Goal: Information Seeking & Learning: Understand process/instructions

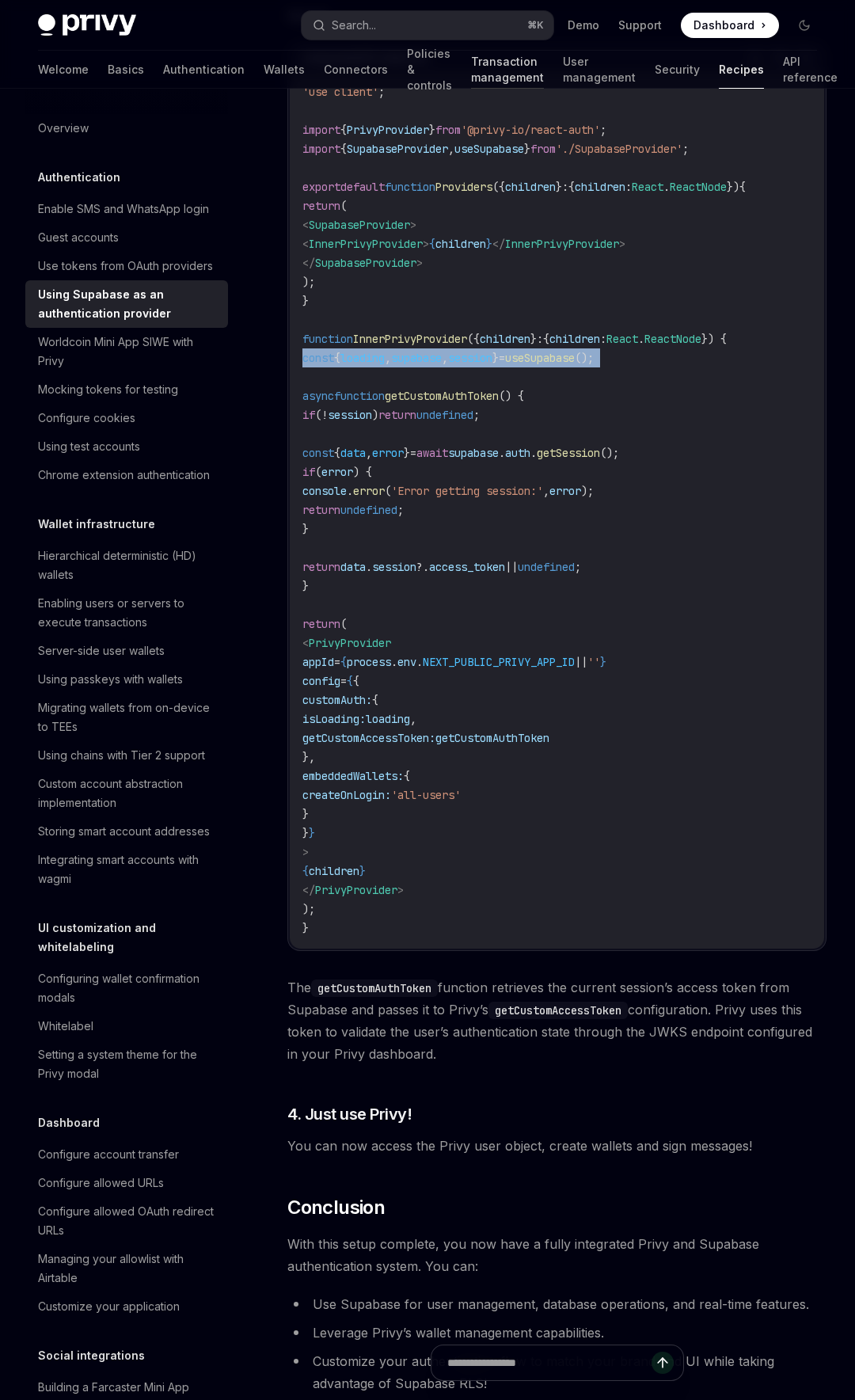
scroll to position [0, 3]
click at [264, 72] on link "Wallets" at bounding box center [284, 70] width 41 height 38
type textarea "*"
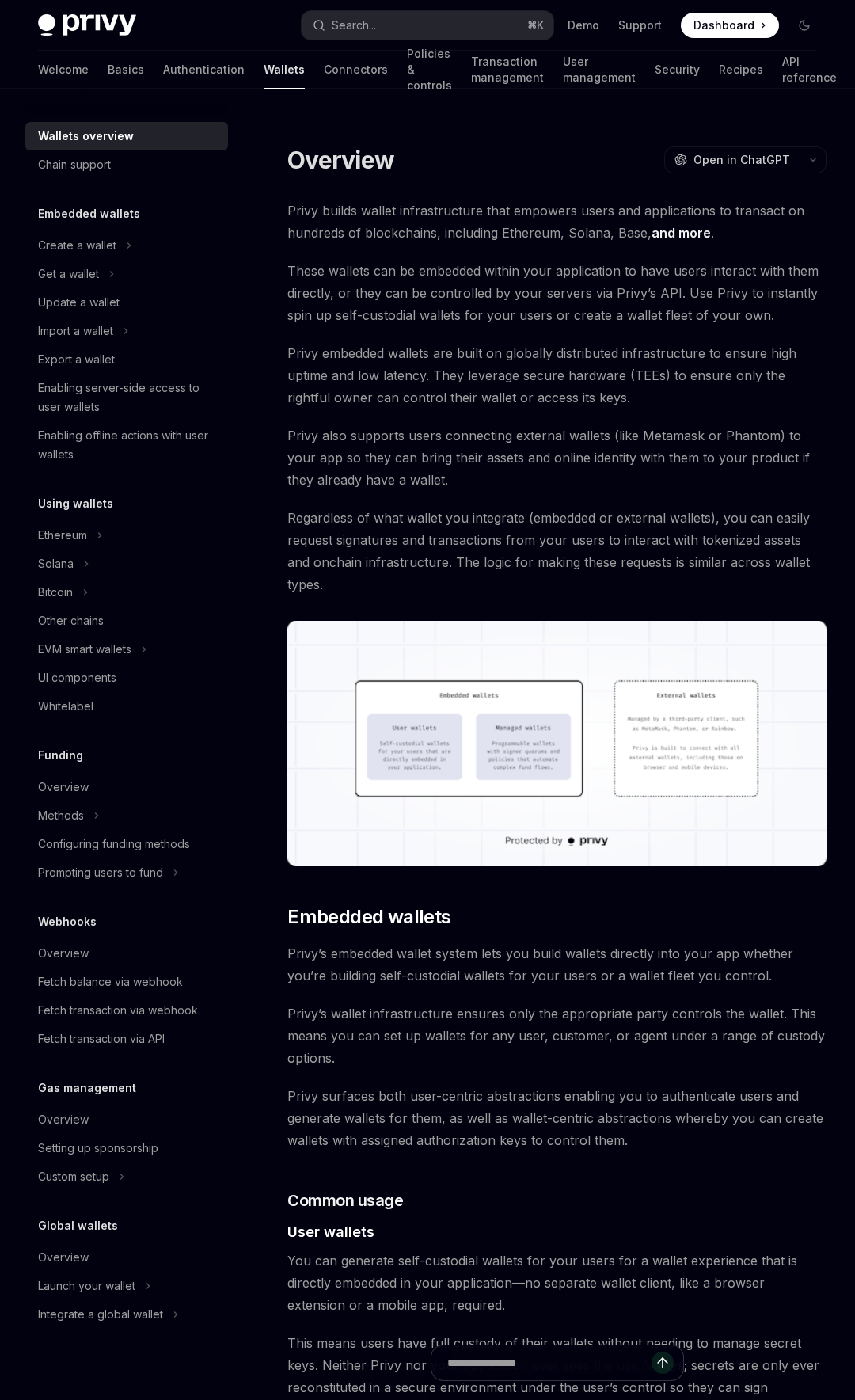
click at [348, 345] on span "Privy embedded wallets are built on globally distributed infrastructure to ensu…" at bounding box center [557, 375] width 539 height 66
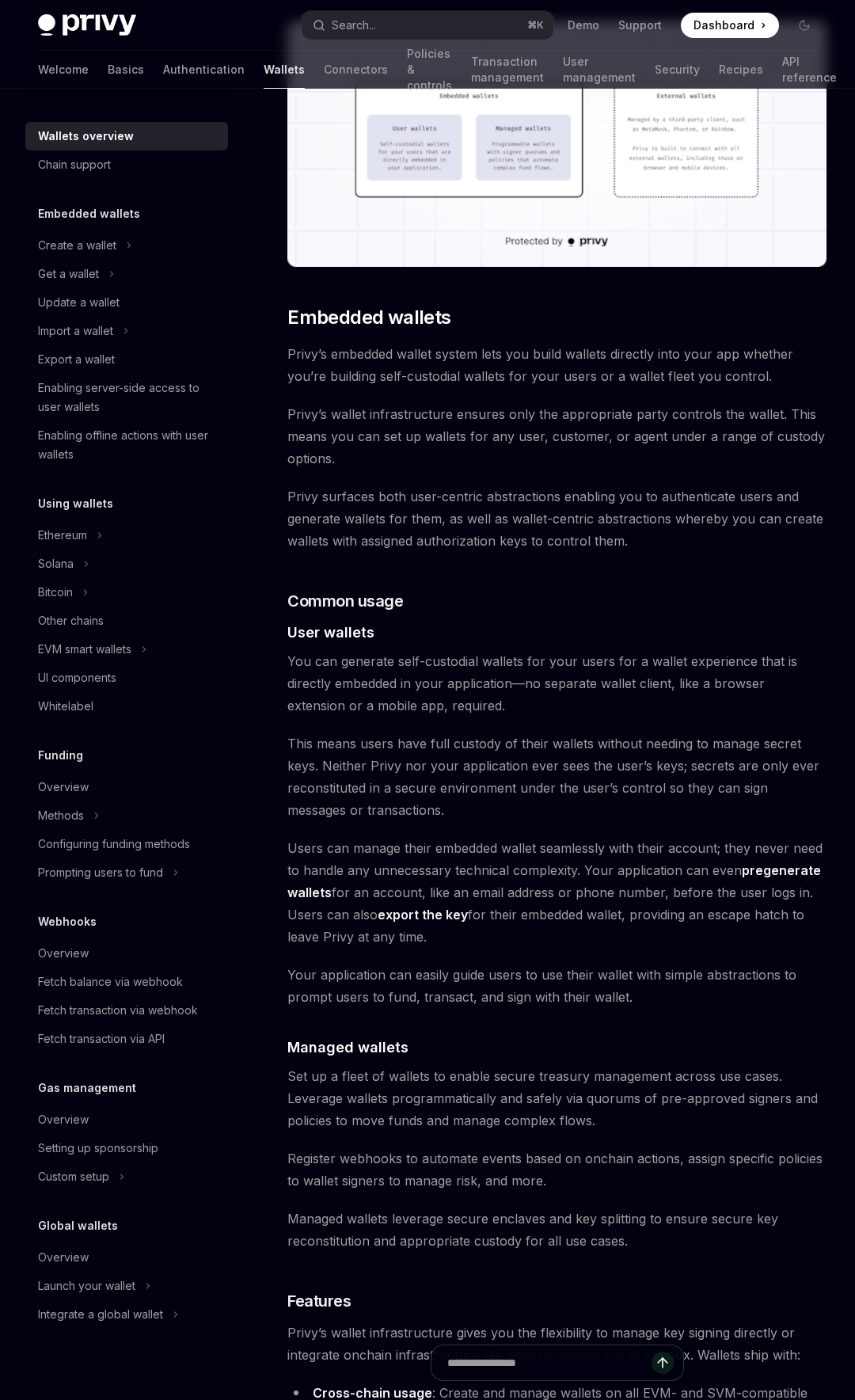
scroll to position [320, 0]
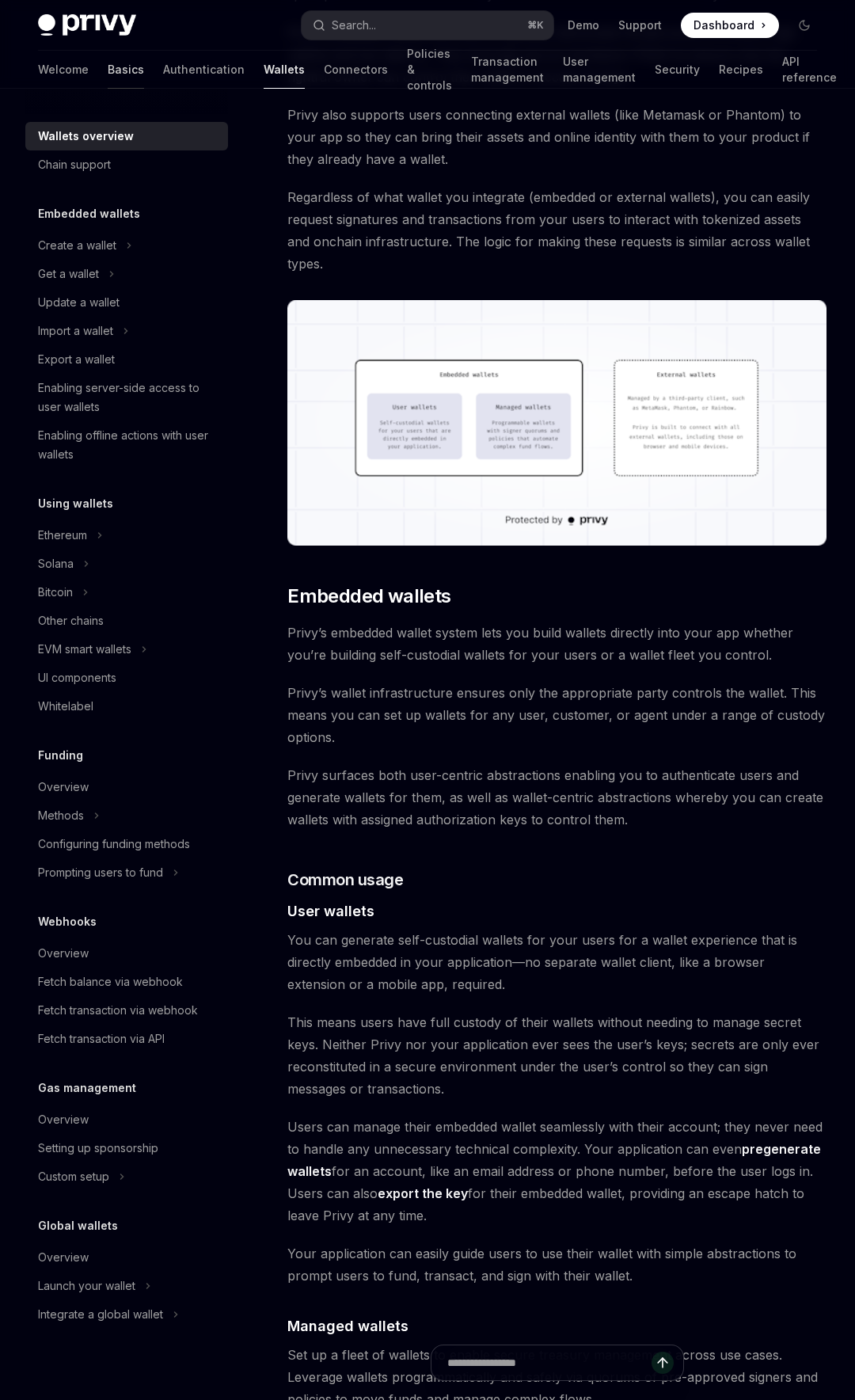
click at [107, 65] on link "Basics" at bounding box center [126, 70] width 36 height 38
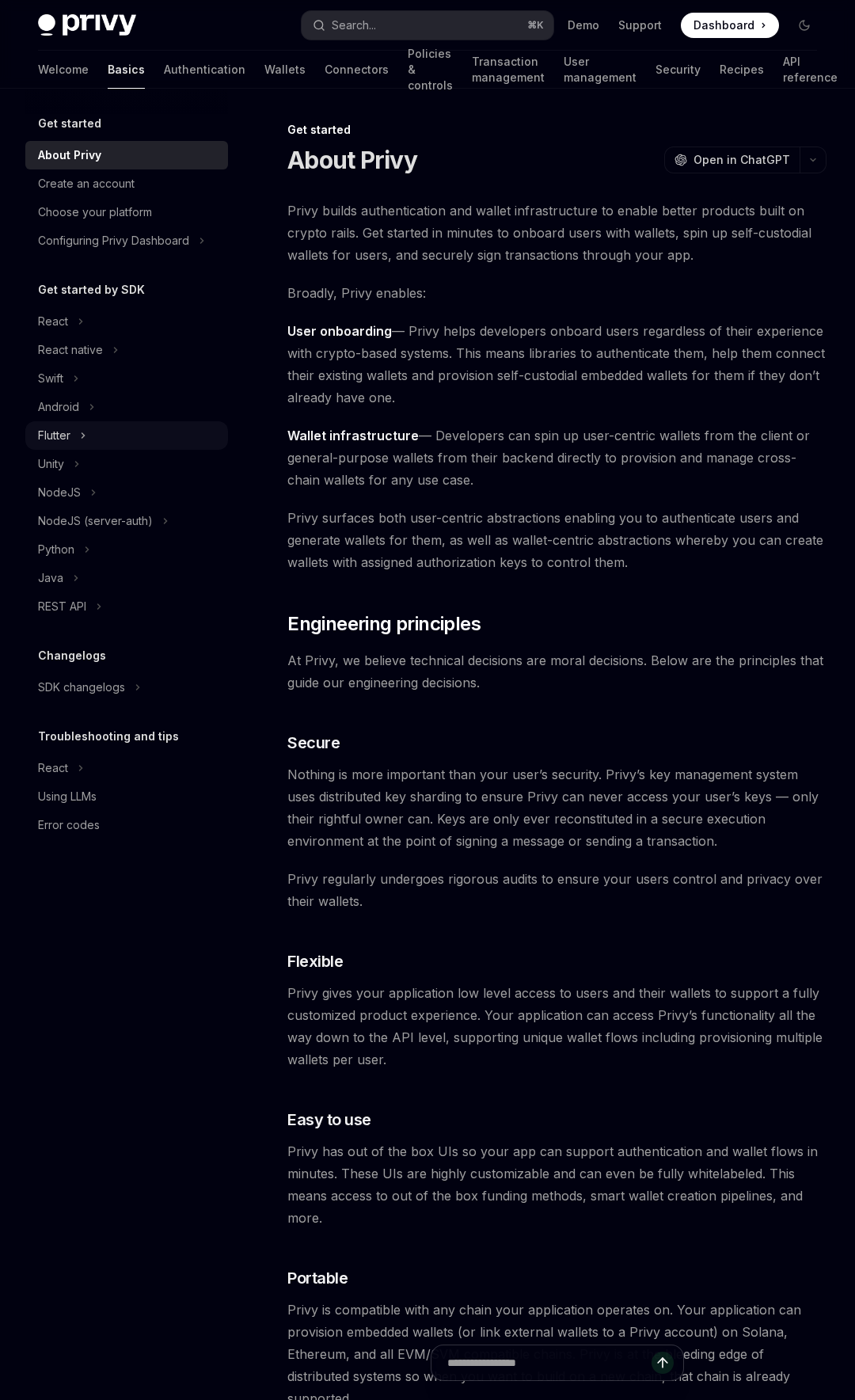
click at [75, 430] on div "Flutter" at bounding box center [126, 435] width 202 height 29
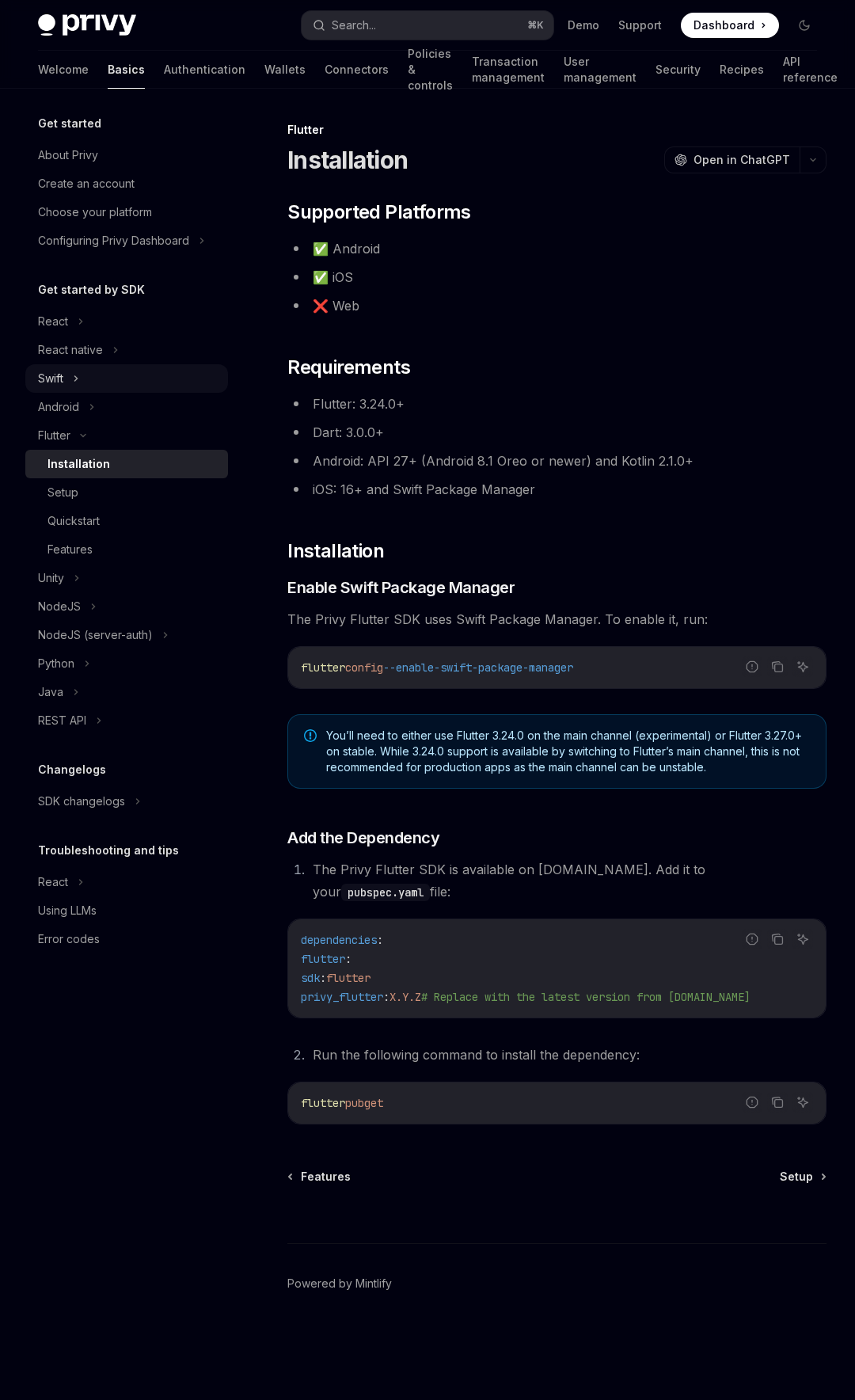
click at [74, 377] on icon at bounding box center [76, 379] width 7 height 19
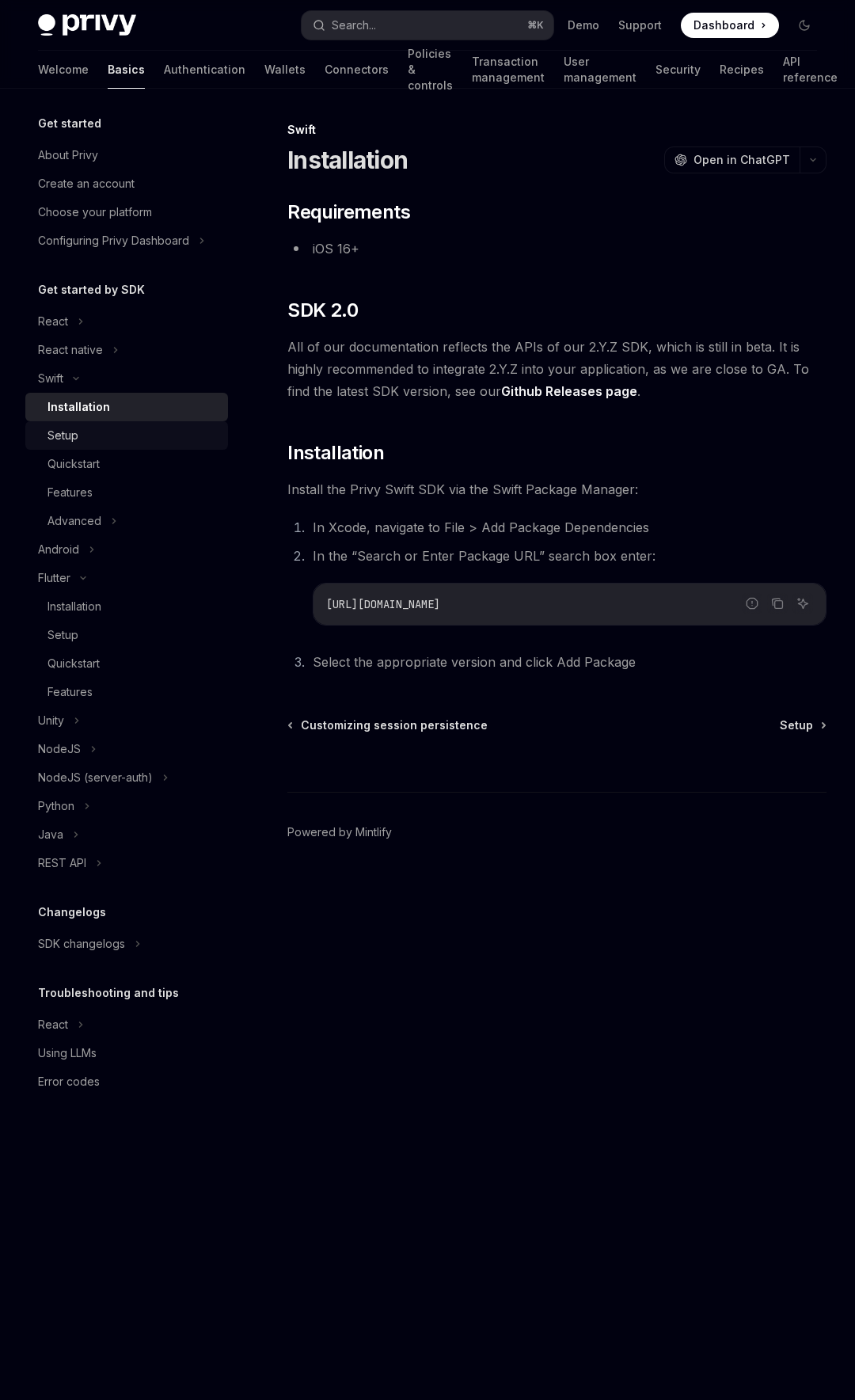
click at [75, 430] on div "Setup" at bounding box center [63, 435] width 31 height 19
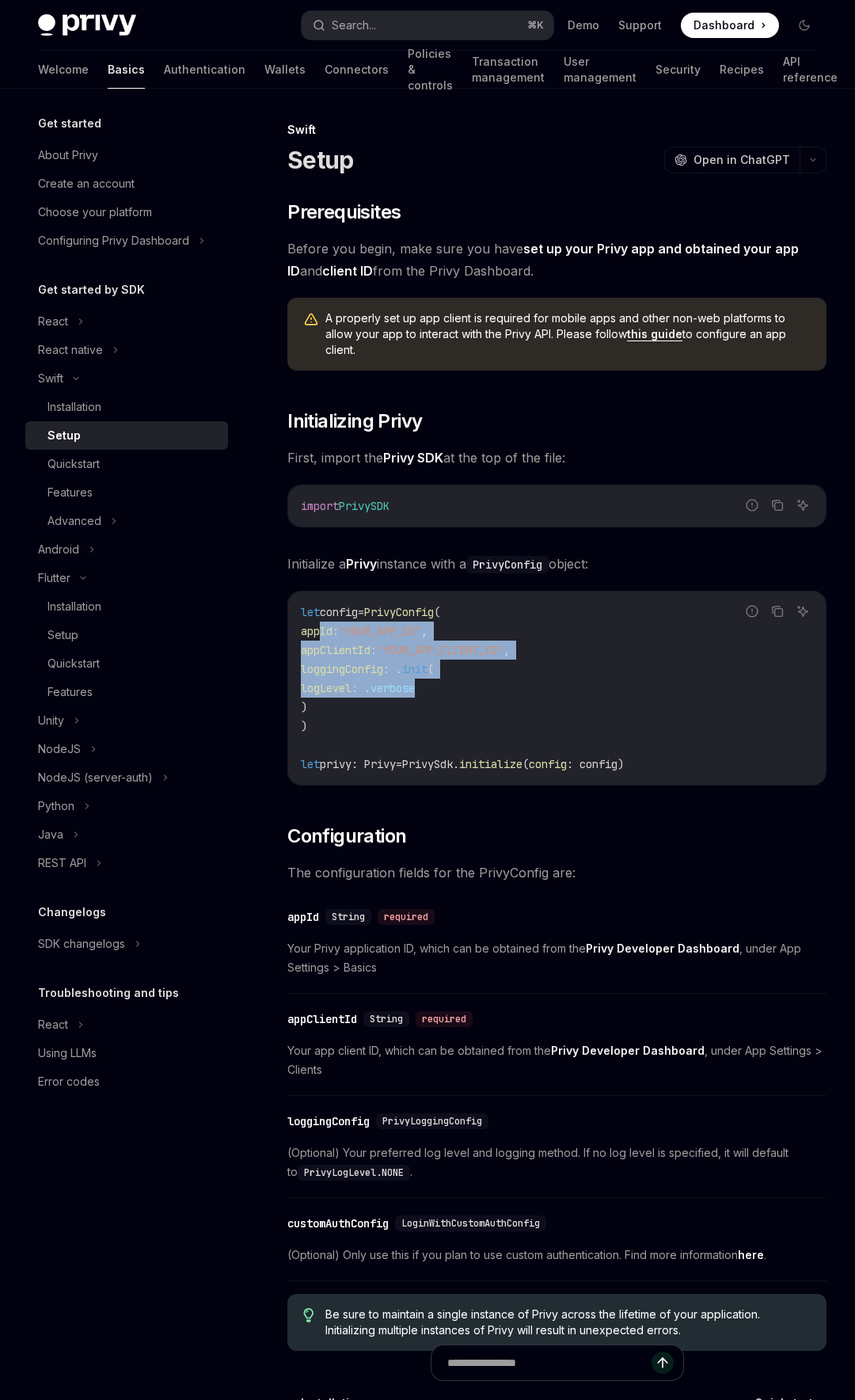
drag, startPoint x: 320, startPoint y: 629, endPoint x: 532, endPoint y: 688, distance: 220.1
click at [534, 688] on code "let config = PrivyConfig ( appId : "YOUR_APP_ID" , appClientId : "YOUR_APP_CLIE…" at bounding box center [557, 688] width 512 height 171
click at [413, 698] on code "let config = PrivyConfig ( appId : "YOUR_APP_ID" , appClientId : "YOUR_APP_CLIE…" at bounding box center [557, 688] width 512 height 171
click at [383, 669] on span "loggingConfig" at bounding box center [342, 668] width 82 height 14
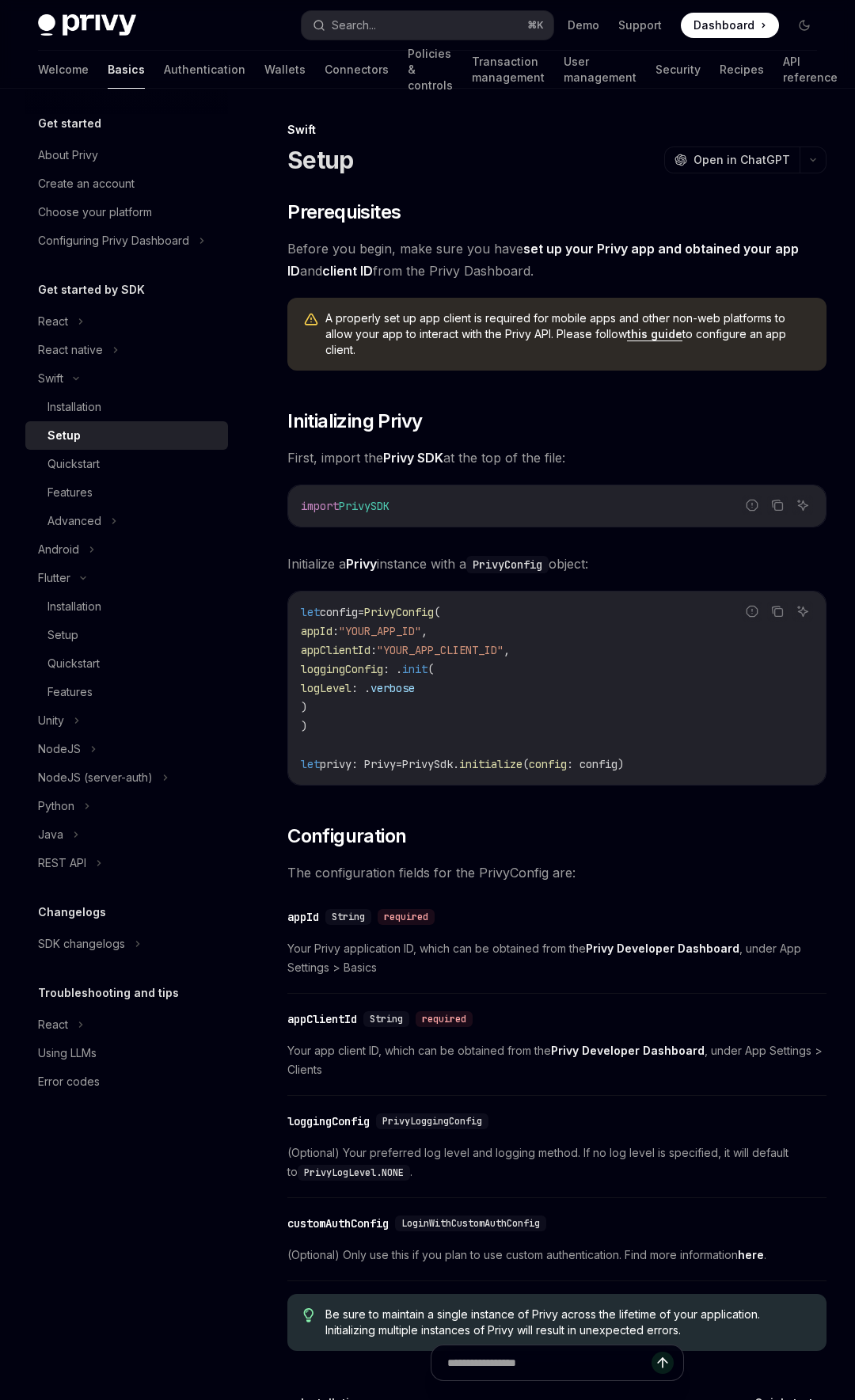
drag, startPoint x: 381, startPoint y: 705, endPoint x: 316, endPoint y: 674, distance: 72.0
click at [316, 674] on code "let config = PrivyConfig ( appId : "YOUR_APP_ID" , appClientId : "YOUR_APP_CLIE…" at bounding box center [557, 688] width 512 height 171
click at [118, 628] on div "Setup" at bounding box center [133, 635] width 171 height 19
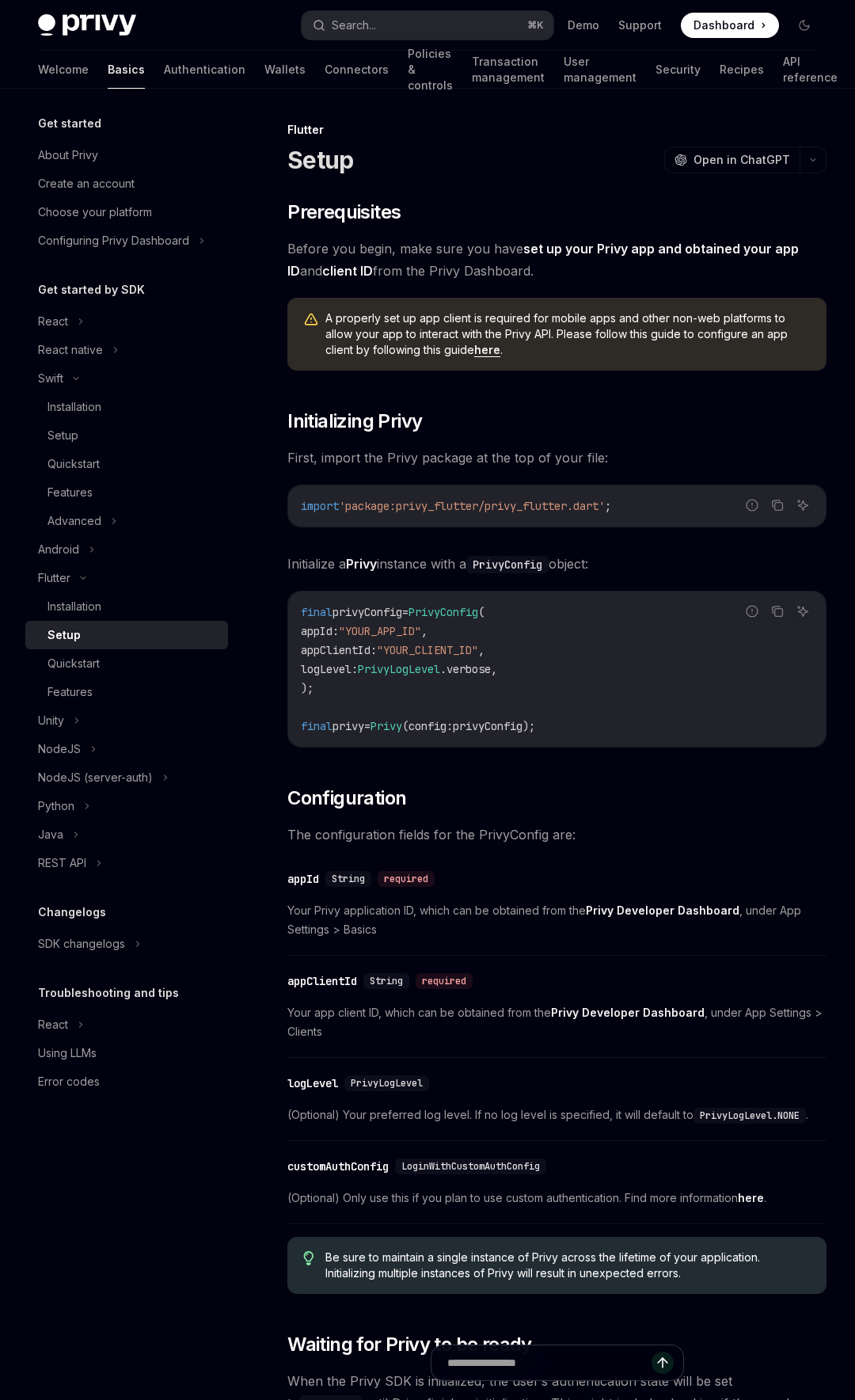
click at [500, 353] on link "here" at bounding box center [487, 350] width 26 height 14
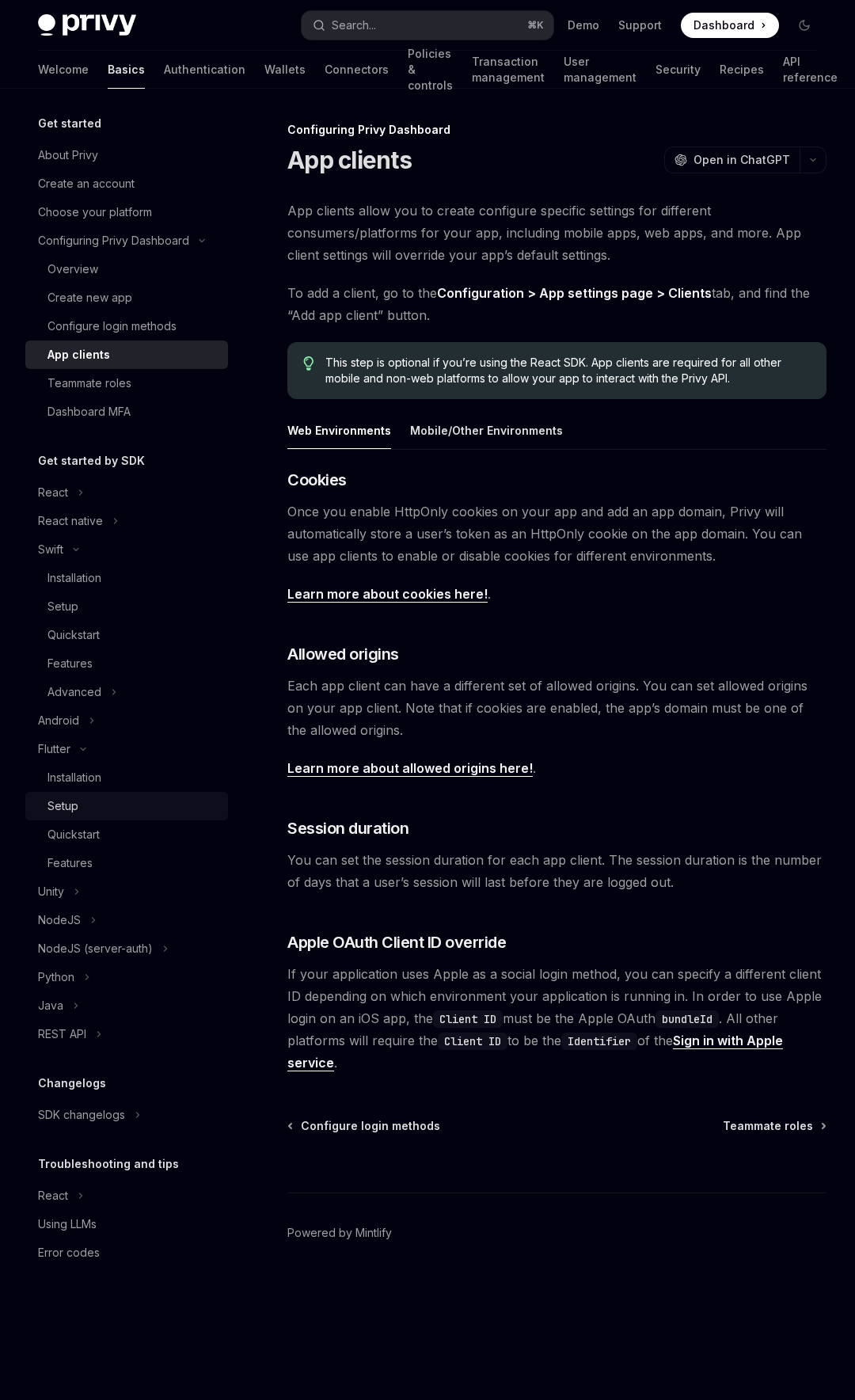
click at [83, 799] on div "Setup" at bounding box center [133, 806] width 171 height 19
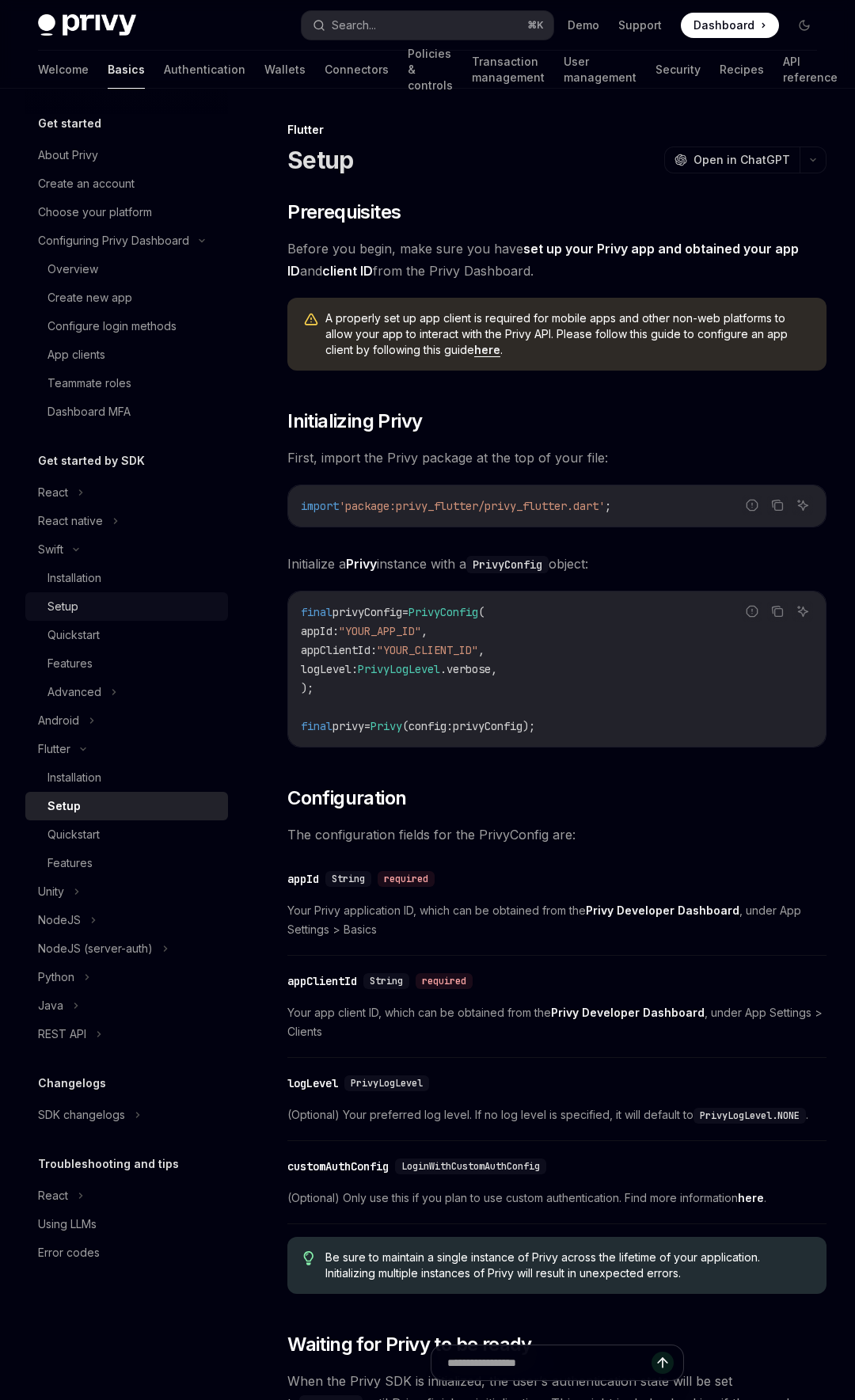
click at [93, 611] on div "Setup" at bounding box center [133, 607] width 171 height 19
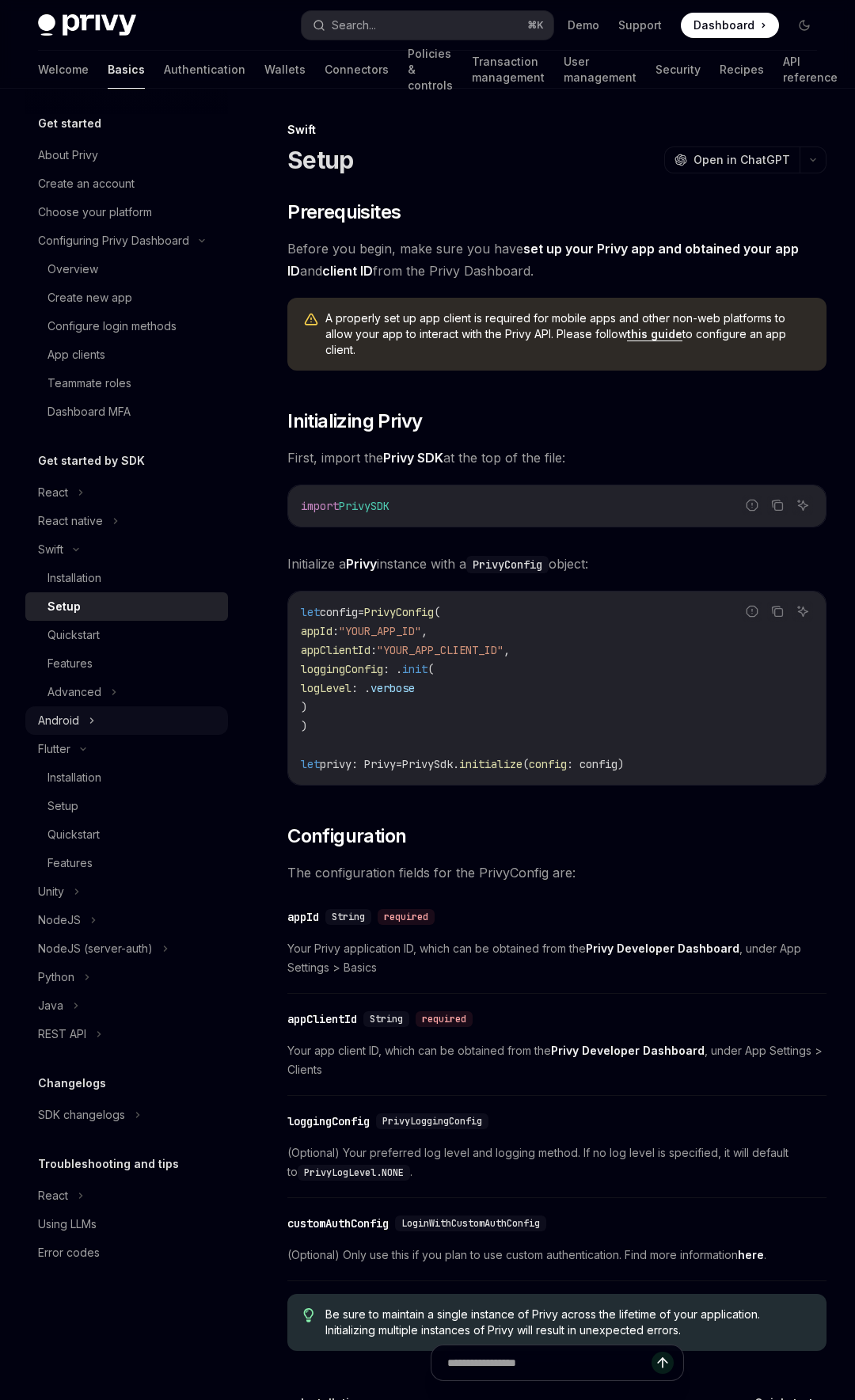
click at [92, 713] on icon at bounding box center [91, 720] width 7 height 19
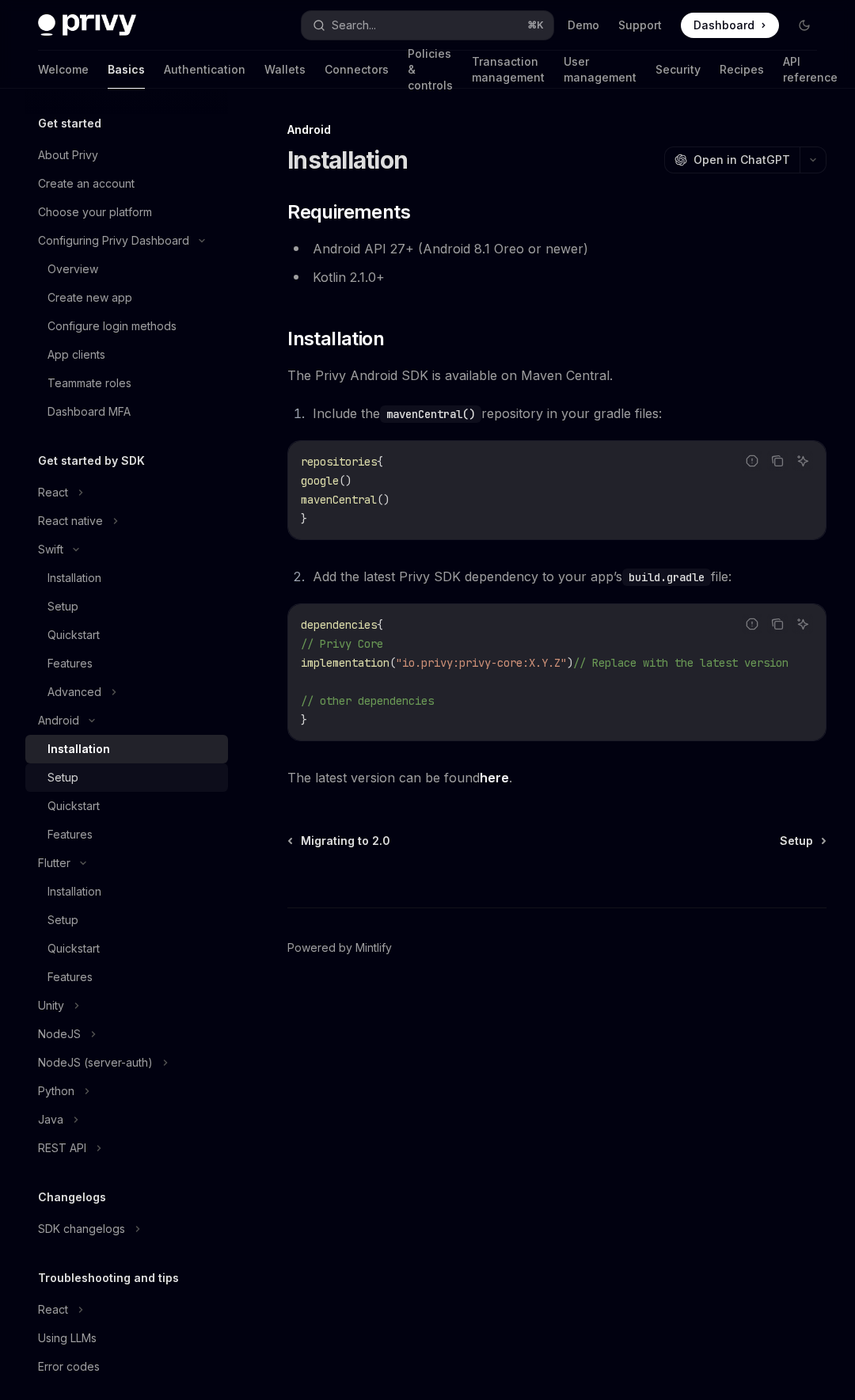
click at [101, 777] on div "Setup" at bounding box center [133, 778] width 171 height 19
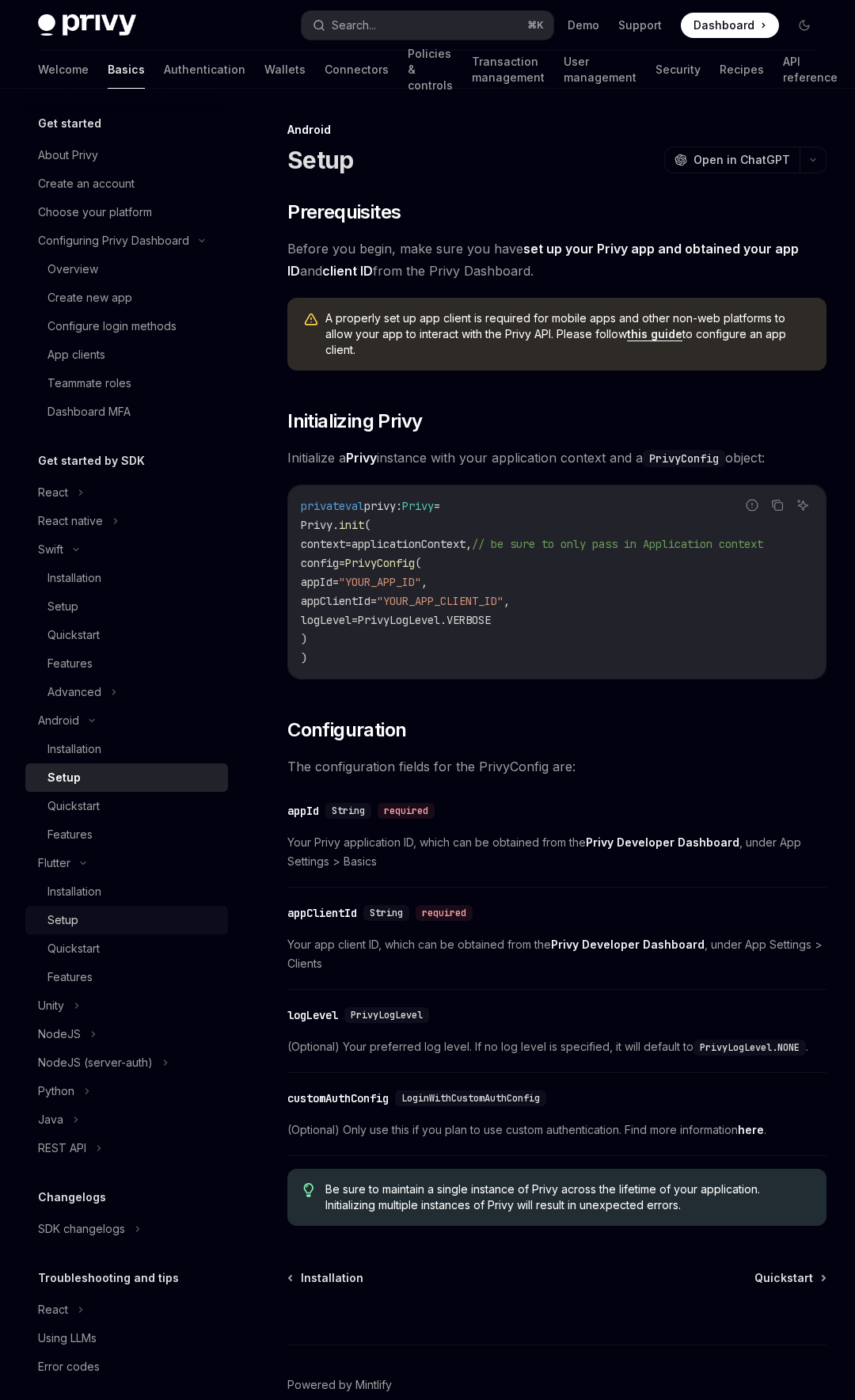
click at [117, 915] on div "Setup" at bounding box center [133, 921] width 171 height 19
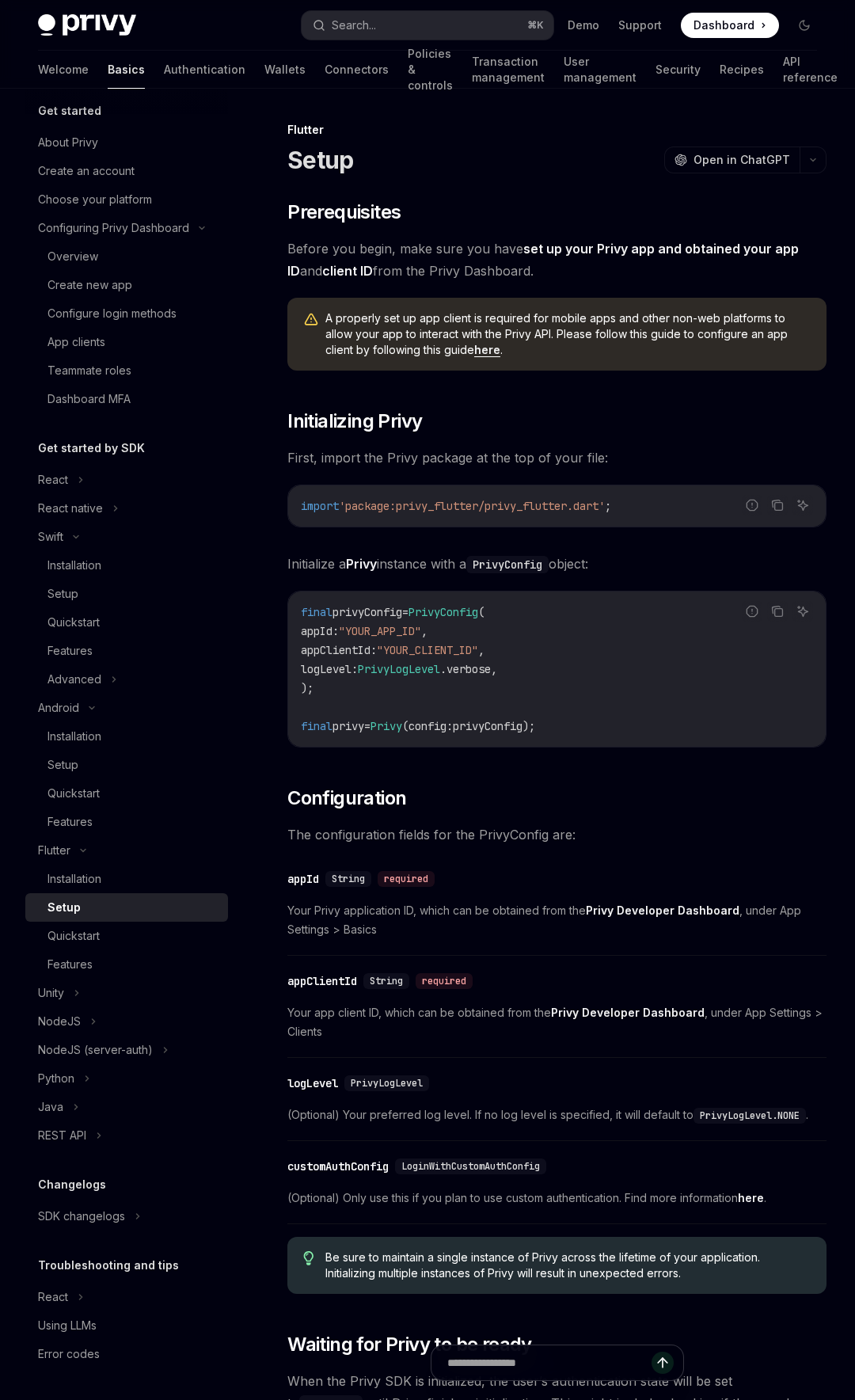
scroll to position [175, 0]
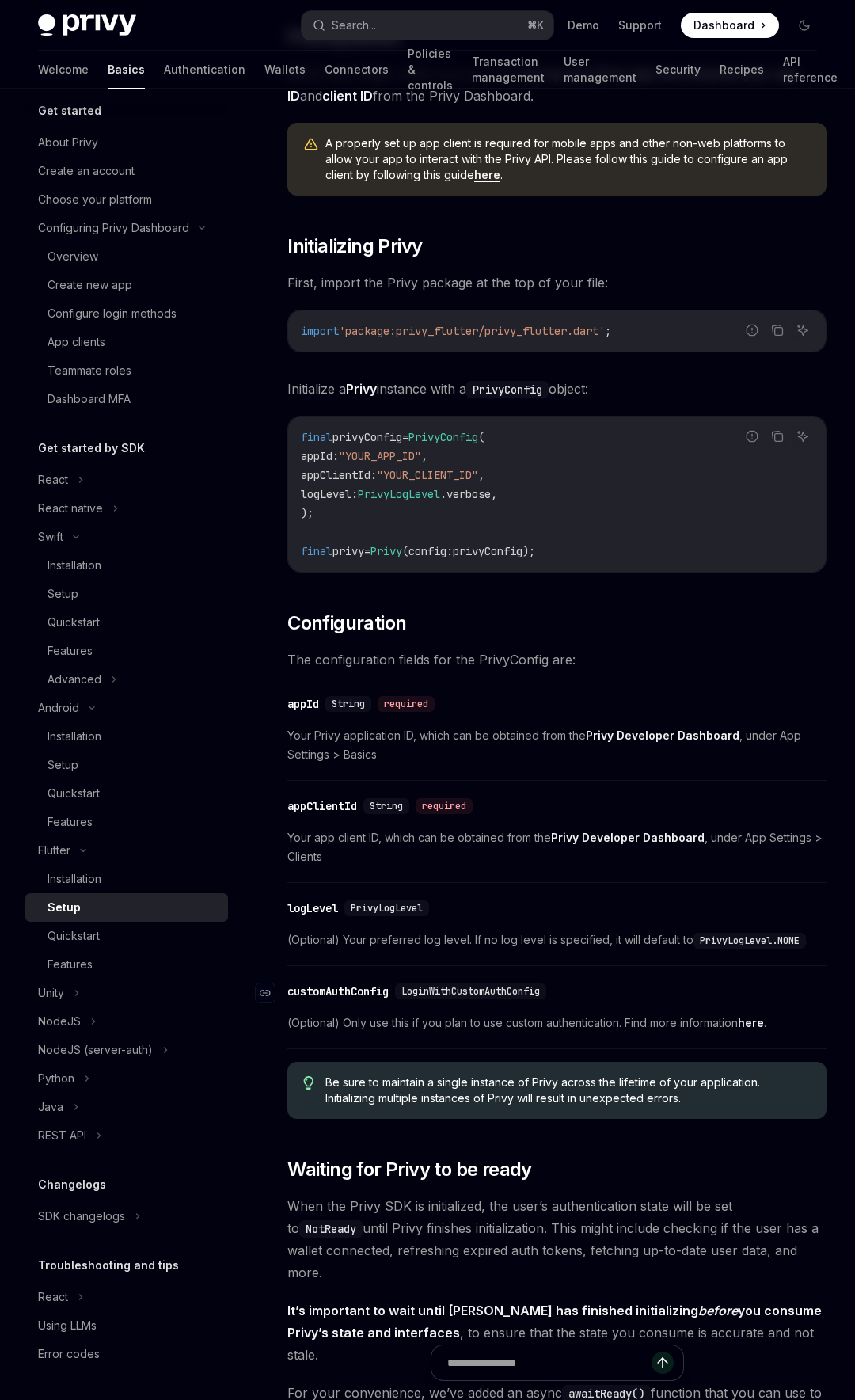
click at [448, 993] on span "LoginWithCustomAuthConfig" at bounding box center [471, 991] width 138 height 12
copy span "LoginWithCustomAuthConfig"
click at [763, 1023] on link "here" at bounding box center [751, 1022] width 26 height 14
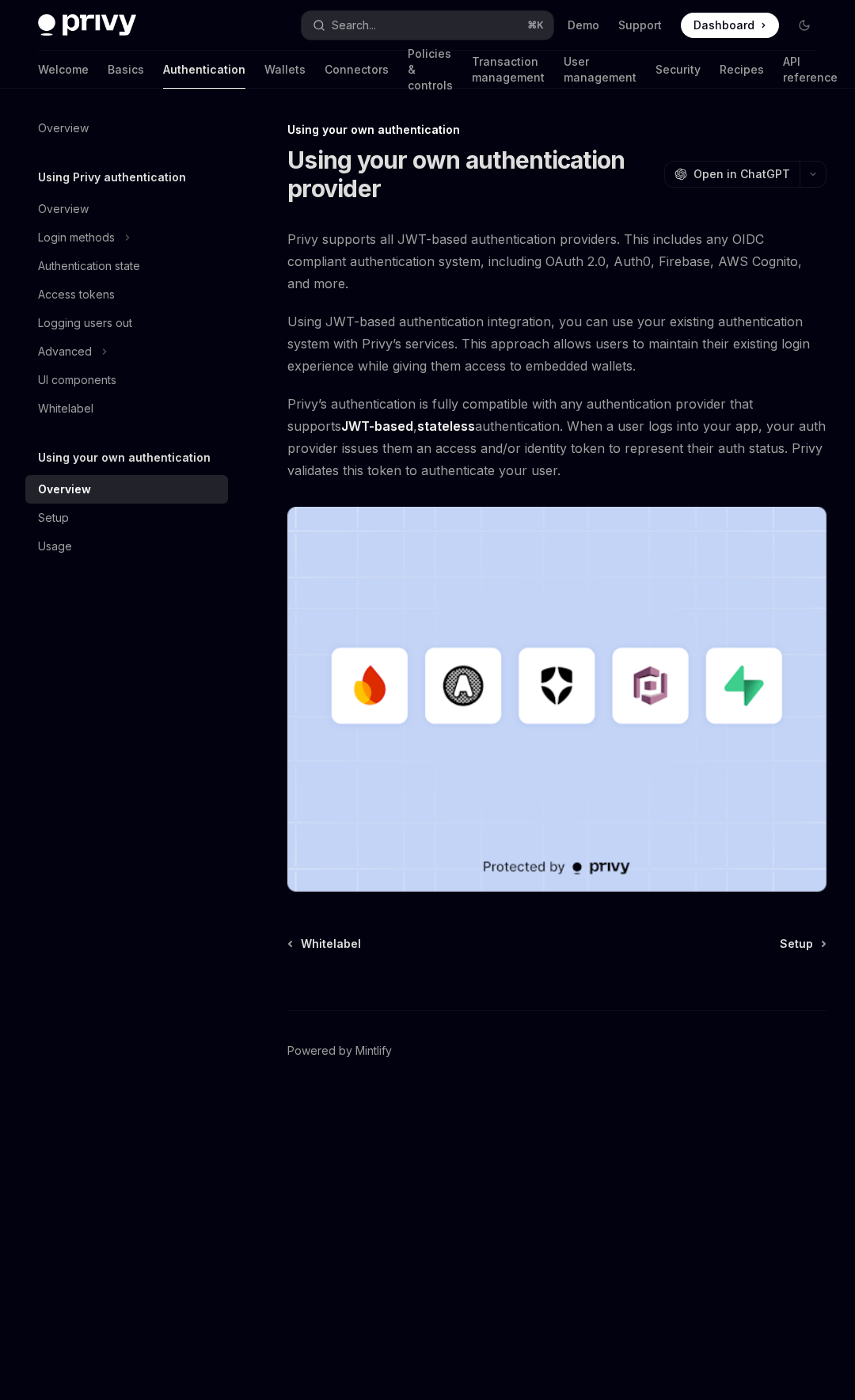
type textarea "*"
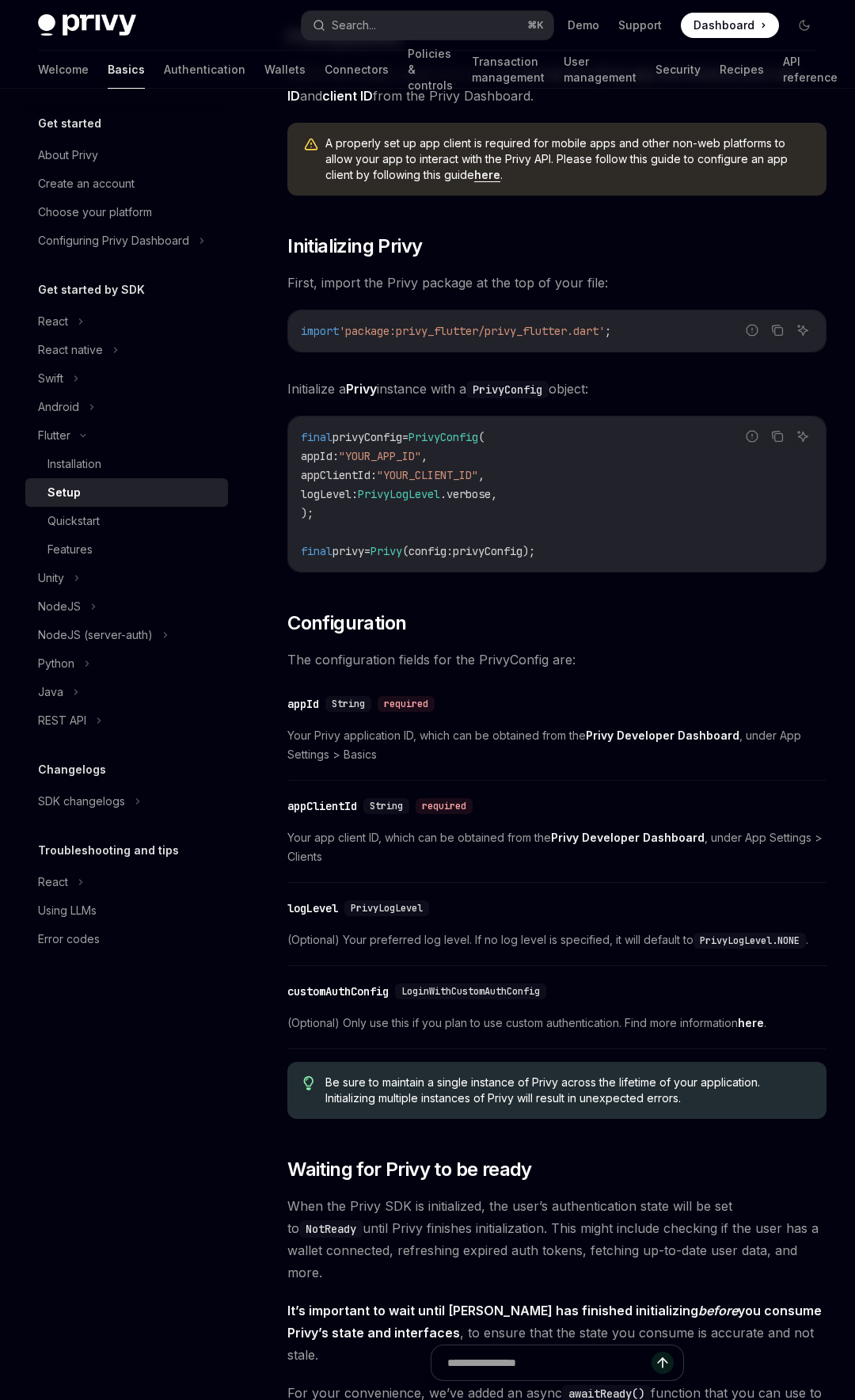
scroll to position [224, 0]
